Goal: Transaction & Acquisition: Purchase product/service

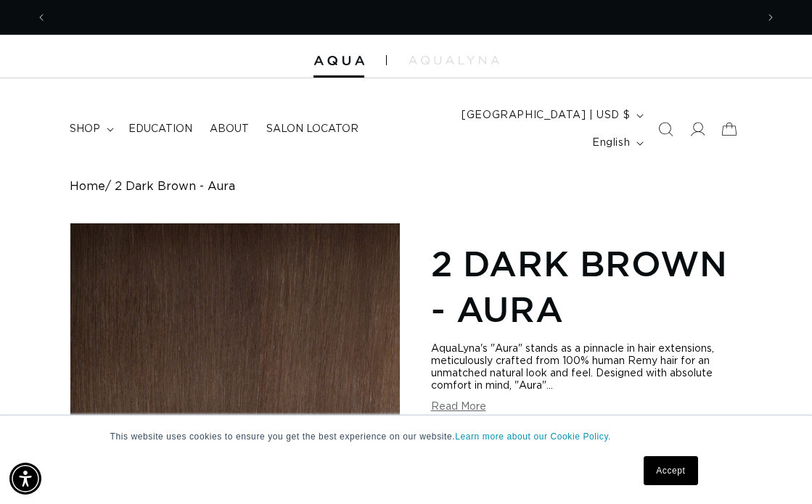
scroll to position [0, 1418]
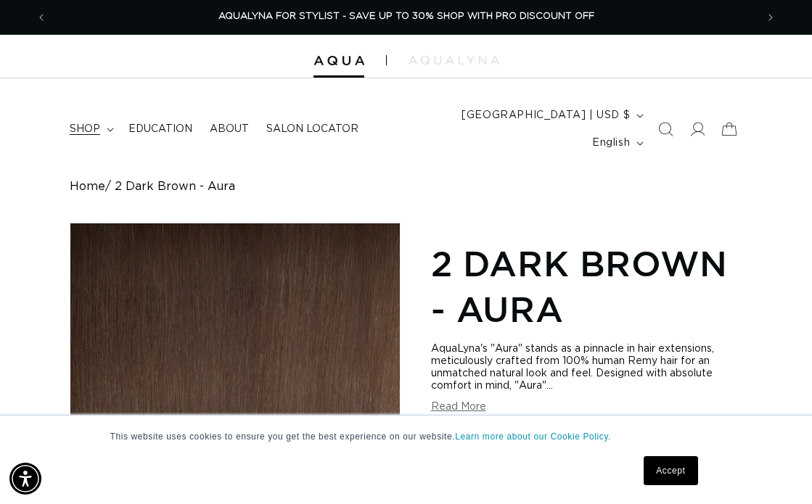
click at [90, 123] on span "shop" at bounding box center [85, 129] width 30 height 13
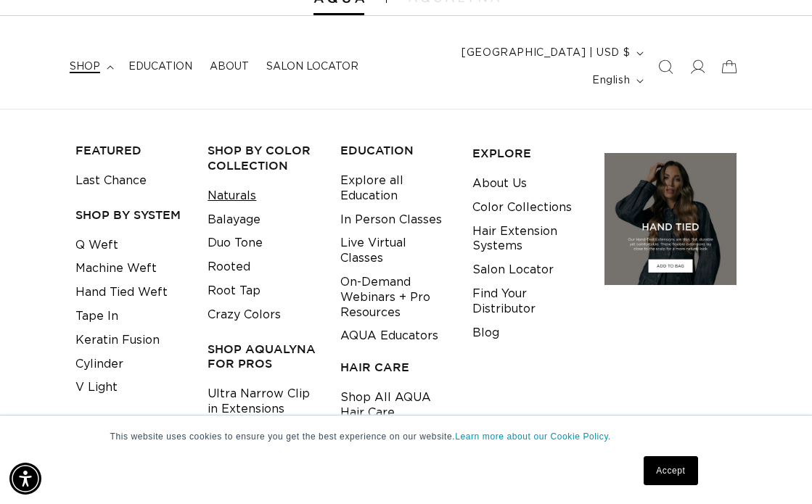
scroll to position [0, 0]
click at [239, 184] on link "Naturals" at bounding box center [232, 196] width 49 height 24
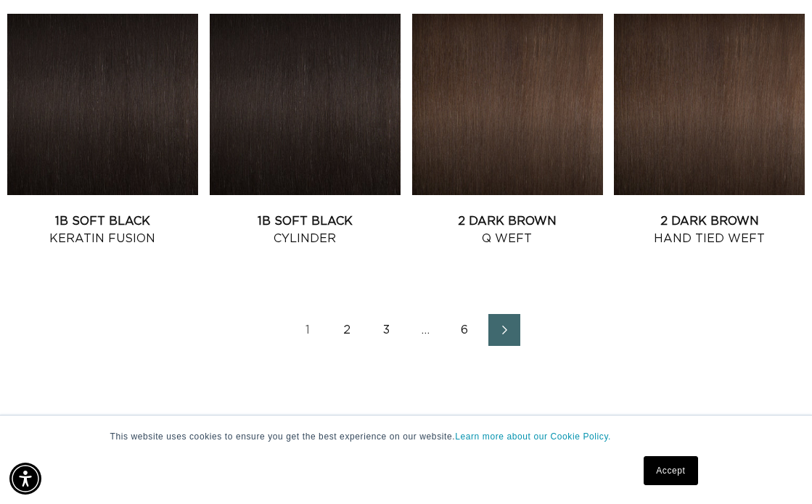
scroll to position [0, 1418]
click at [513, 325] on icon "Next page" at bounding box center [505, 330] width 19 height 10
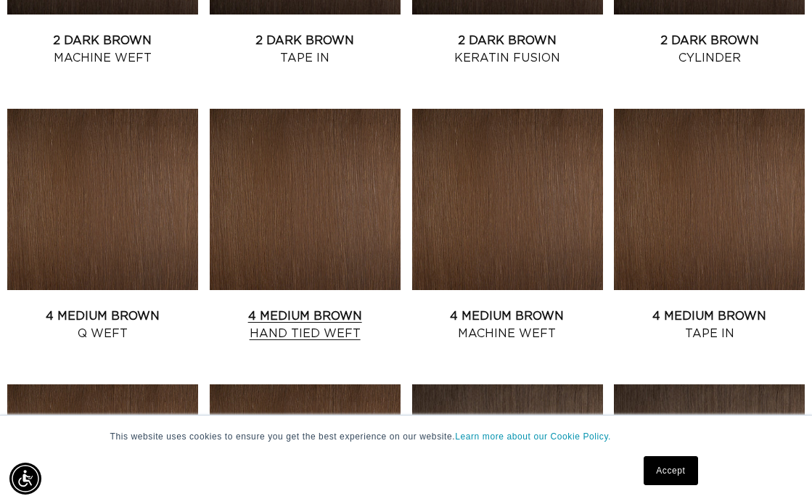
click at [266, 308] on link "4 Medium Brown Hand Tied Weft" at bounding box center [305, 325] width 191 height 35
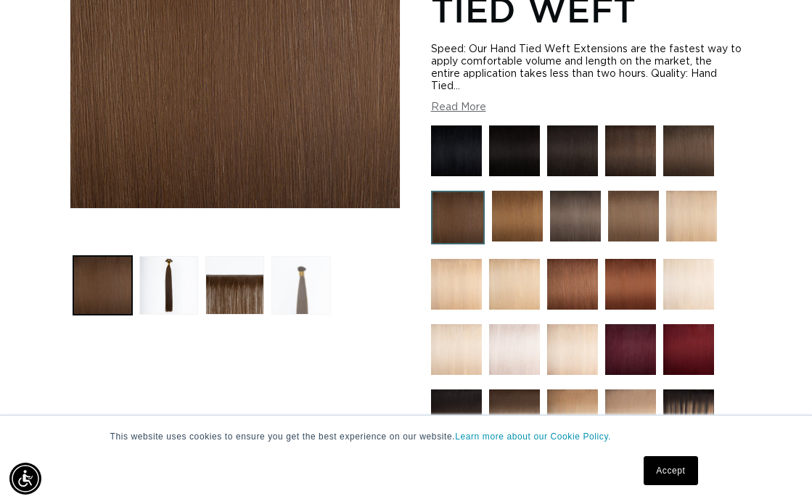
click at [317, 256] on button "Load image 4 in gallery view" at bounding box center [300, 285] width 59 height 59
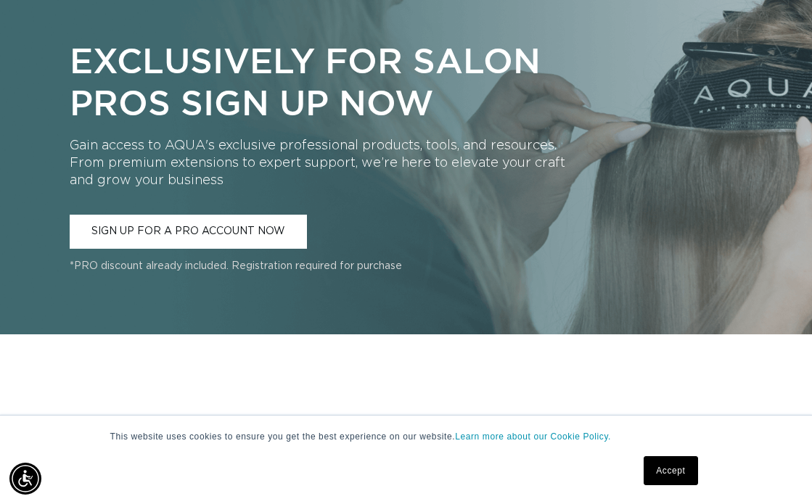
scroll to position [0, 1418]
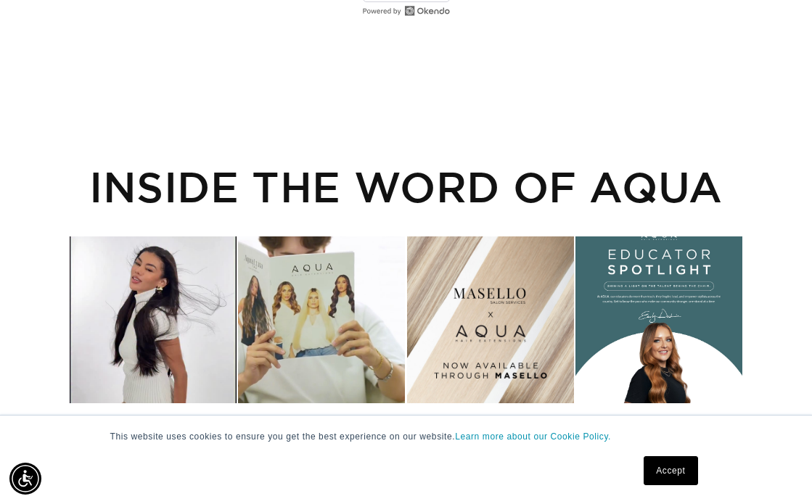
scroll to position [0, 1418]
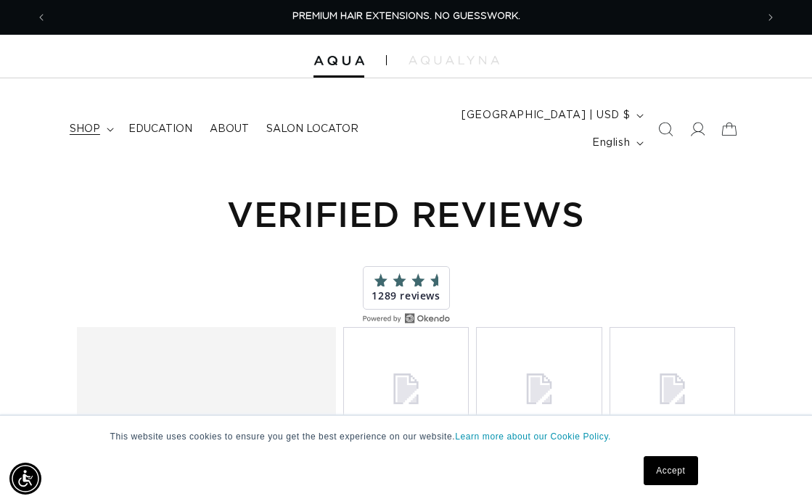
click at [94, 123] on span "shop" at bounding box center [85, 129] width 30 height 13
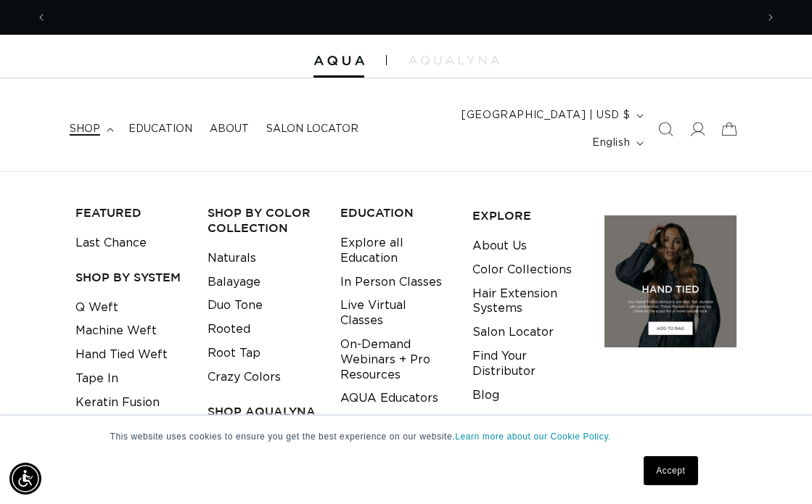
scroll to position [0, 709]
click at [659, 122] on icon "Search" at bounding box center [664, 129] width 15 height 15
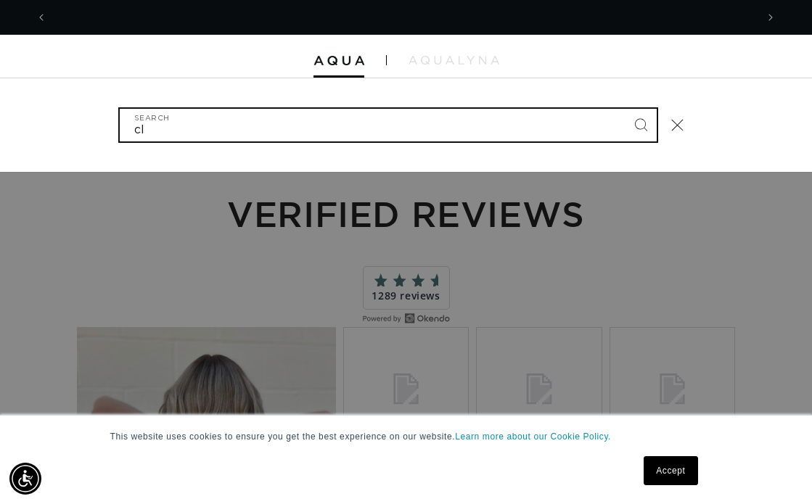
scroll to position [0, 1418]
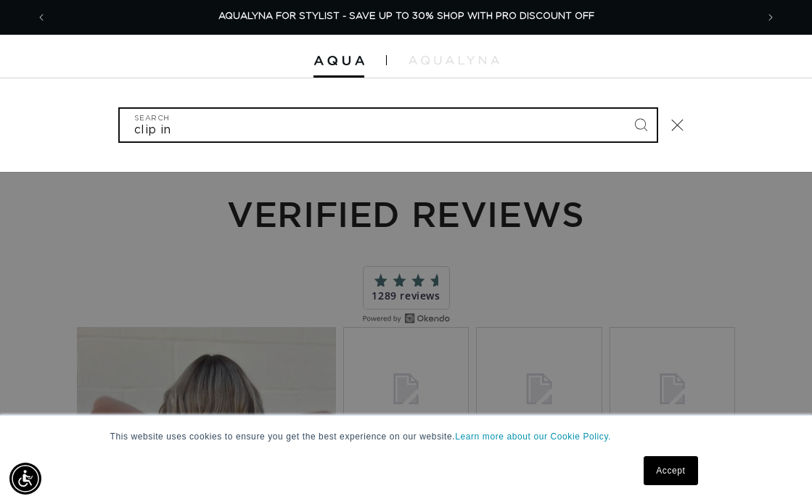
type input "clip in"
click at [625, 109] on button "Search" at bounding box center [641, 125] width 32 height 32
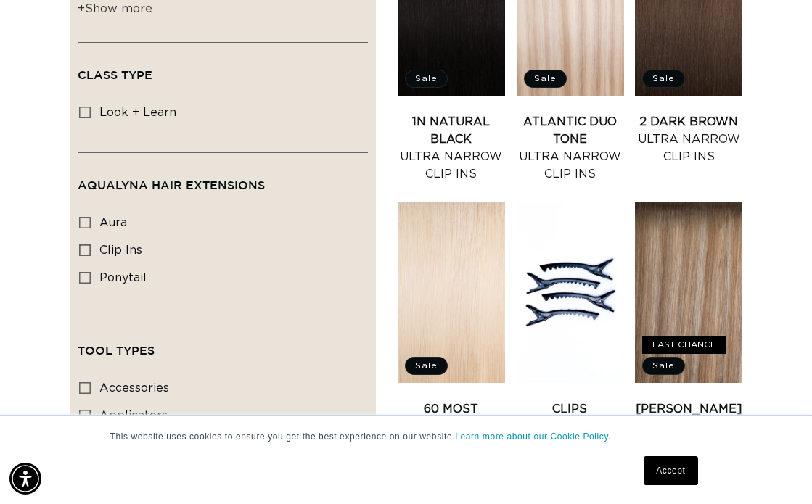
scroll to position [0, 1418]
click at [89, 245] on icon at bounding box center [85, 251] width 12 height 12
click at [89, 245] on input "clip ins clip ins (60 products)" at bounding box center [85, 251] width 12 height 12
checkbox input "true"
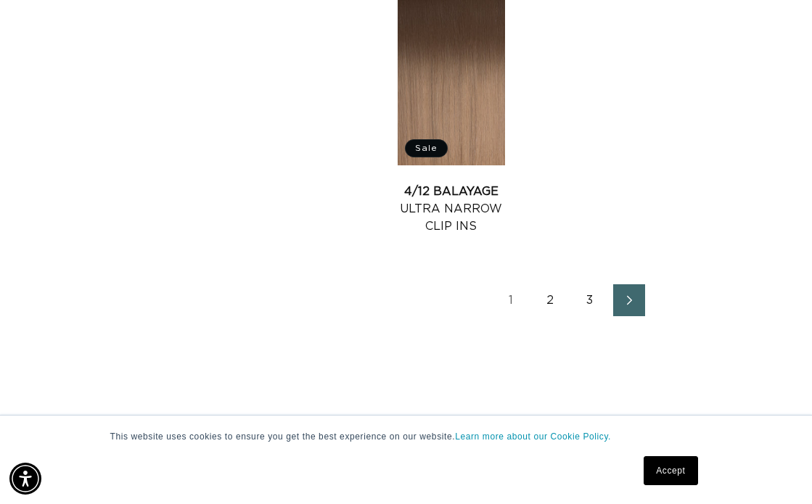
scroll to position [0, 709]
click at [635, 295] on icon "Next page" at bounding box center [629, 300] width 19 height 10
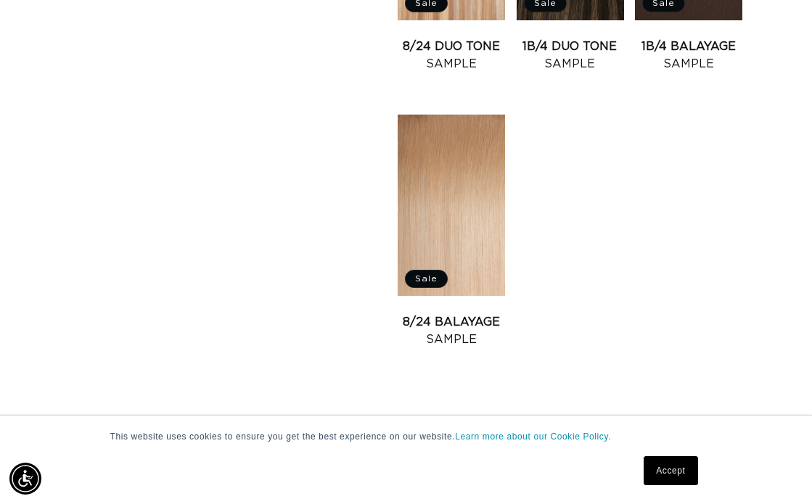
scroll to position [2505, 0]
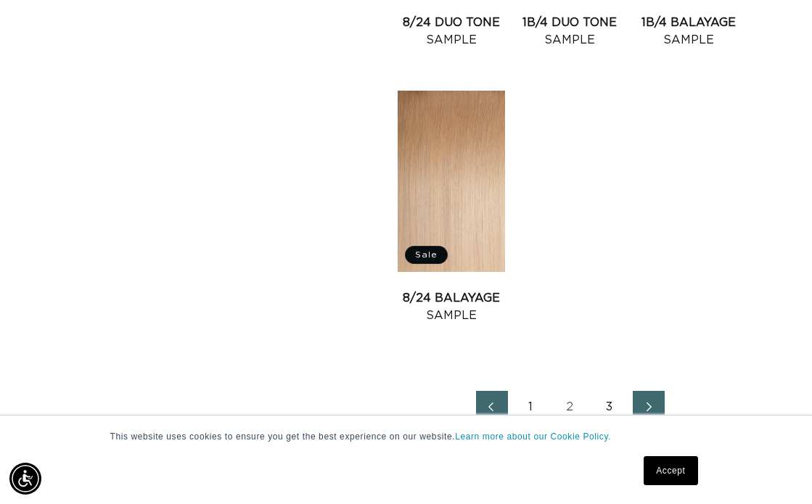
click at [643, 402] on icon "Next page" at bounding box center [649, 407] width 19 height 10
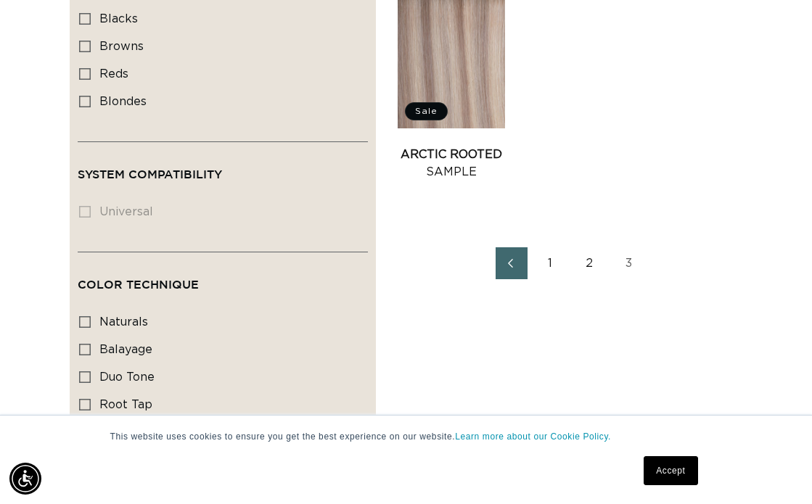
scroll to position [0, 1418]
click at [554, 247] on link "1" at bounding box center [551, 263] width 32 height 32
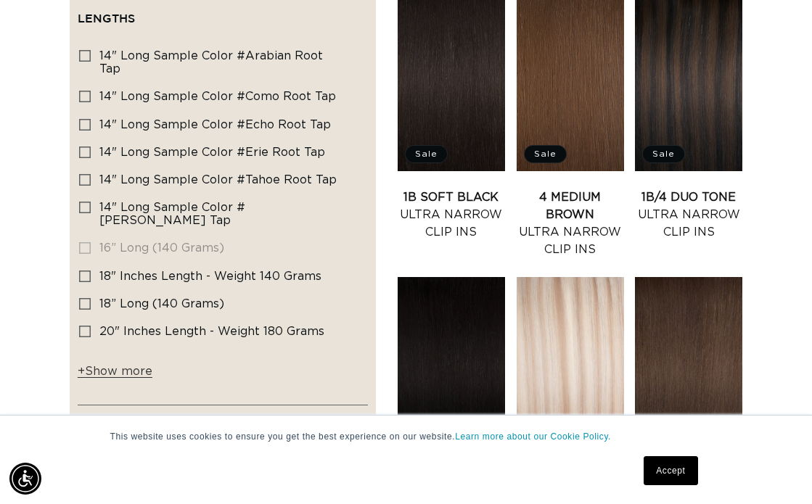
scroll to position [0, 709]
click at [84, 271] on icon at bounding box center [85, 277] width 12 height 12
click at [84, 271] on input "18" Inches length - Weight 140 grams 18" Inches length - Weight 140 grams (24 p…" at bounding box center [85, 277] width 12 height 12
checkbox input "true"
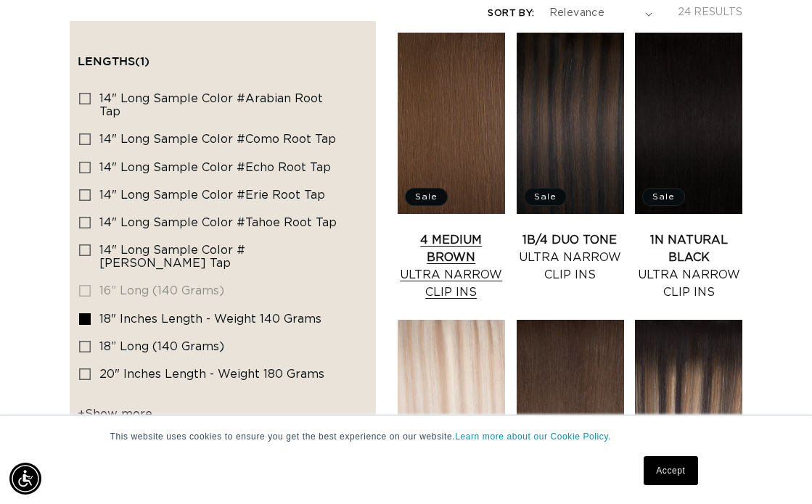
scroll to position [0, 709]
click at [449, 231] on link "4 Medium Brown Ultra Narrow Clip Ins" at bounding box center [451, 266] width 107 height 70
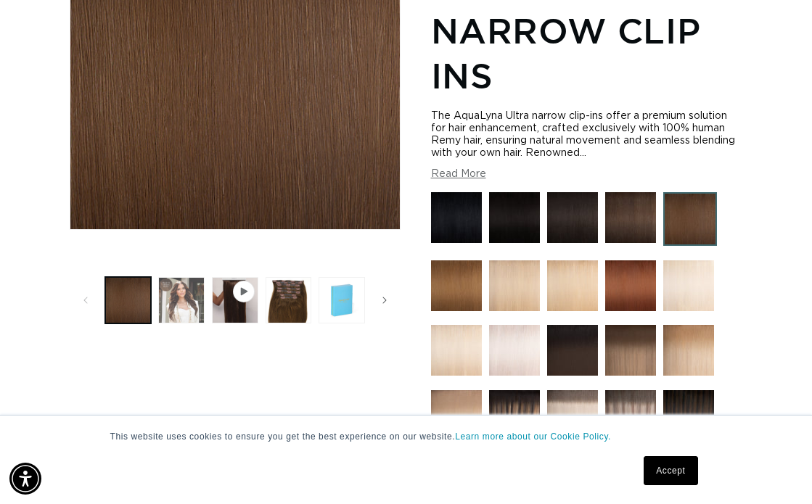
scroll to position [0, 709]
click at [188, 278] on button "Load image 2 in gallery view" at bounding box center [181, 300] width 46 height 46
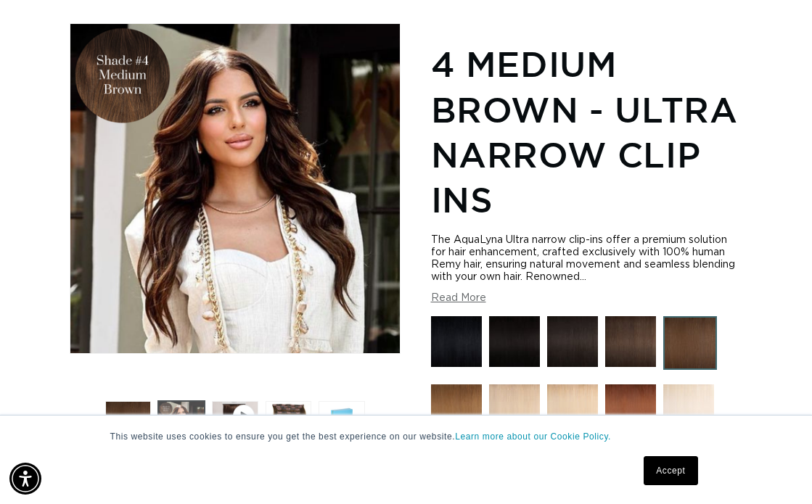
scroll to position [0, 1418]
click at [293, 401] on button "Load image 3 in gallery view" at bounding box center [289, 424] width 46 height 46
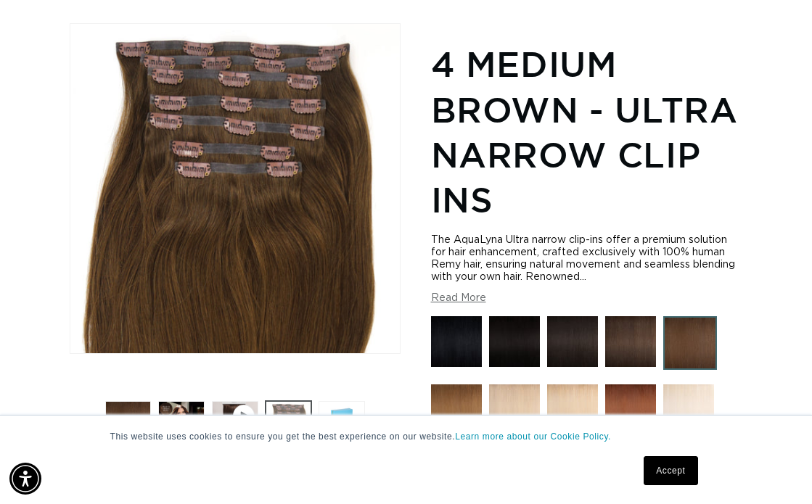
scroll to position [0, 0]
click at [348, 401] on button "Load image 4 in gallery view" at bounding box center [342, 424] width 46 height 46
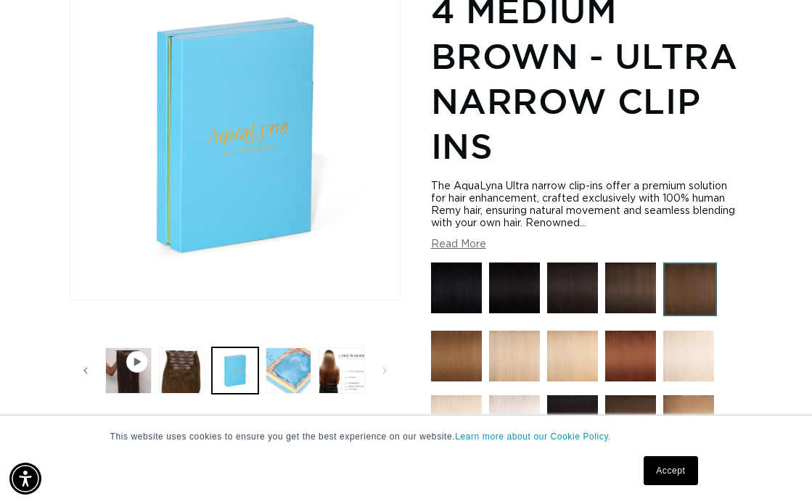
click at [300, 362] on button "Load image 5 in gallery view" at bounding box center [289, 371] width 46 height 46
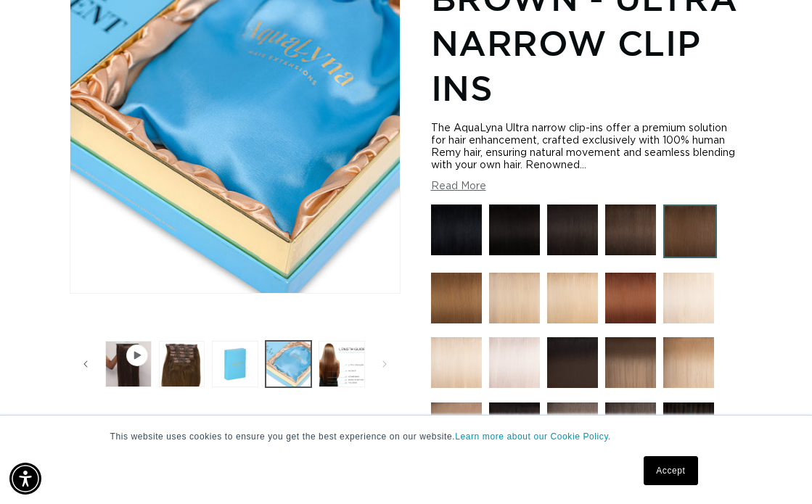
scroll to position [353, 0]
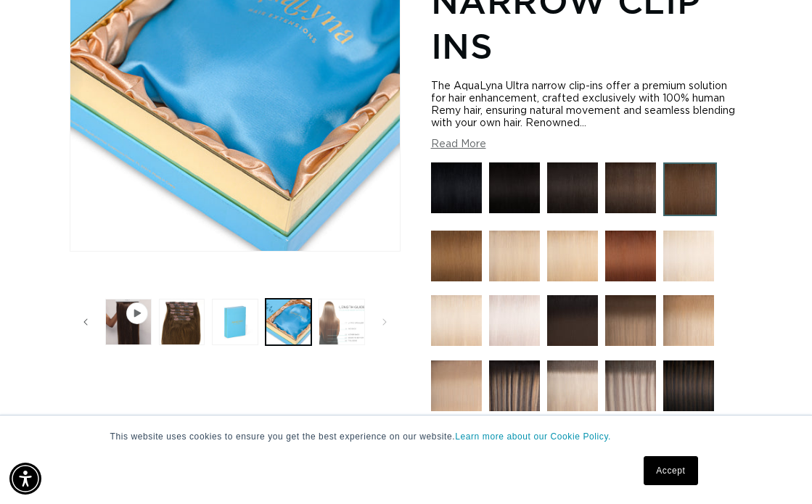
click at [327, 305] on button "Load image 6 in gallery view" at bounding box center [342, 322] width 46 height 46
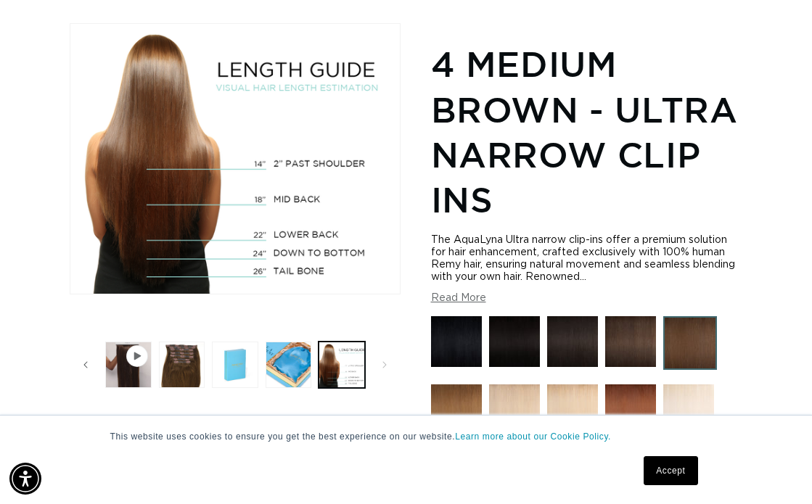
scroll to position [0, 709]
click at [465, 292] on button "Read More" at bounding box center [458, 298] width 55 height 12
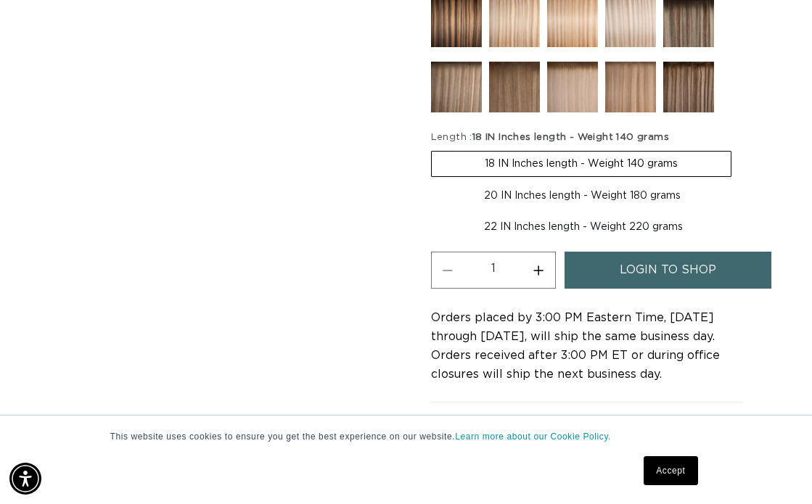
scroll to position [0, 1418]
click at [656, 255] on span "login to shop" at bounding box center [668, 270] width 97 height 37
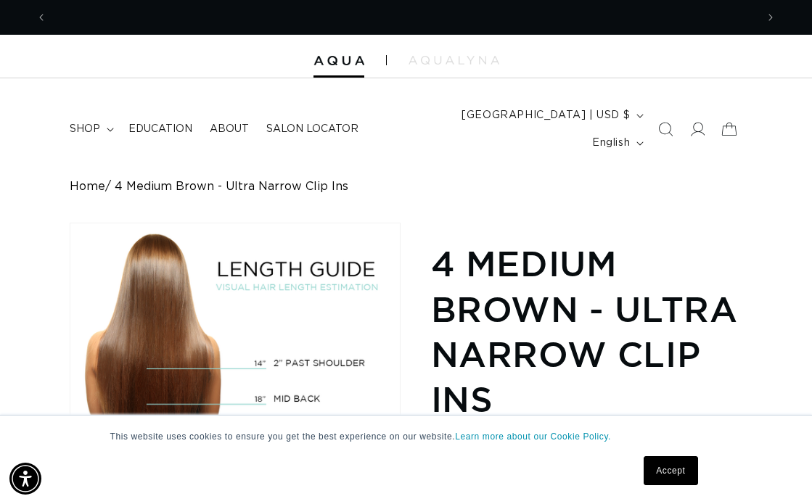
scroll to position [0, 709]
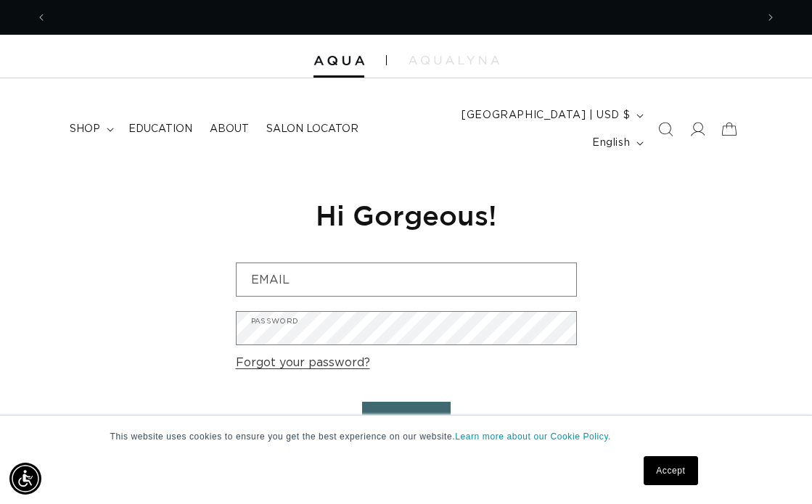
scroll to position [0, 709]
click at [87, 123] on span "shop" at bounding box center [85, 129] width 30 height 13
